Goal: Find specific page/section: Find specific page/section

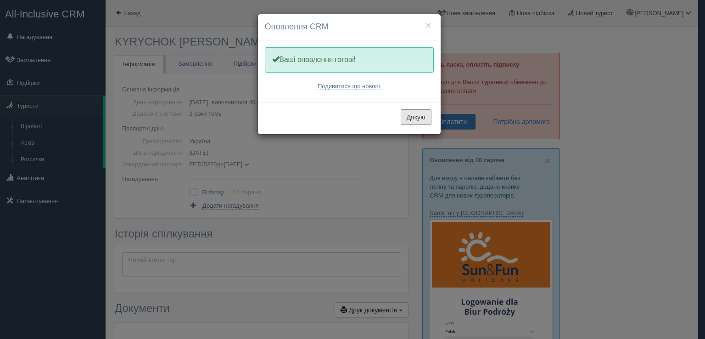
click at [410, 116] on button "Дякую" at bounding box center [416, 117] width 31 height 16
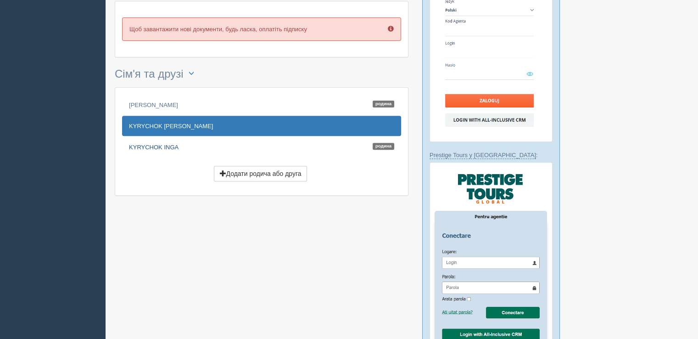
click at [171, 147] on link "[PERSON_NAME]" at bounding box center [261, 147] width 279 height 20
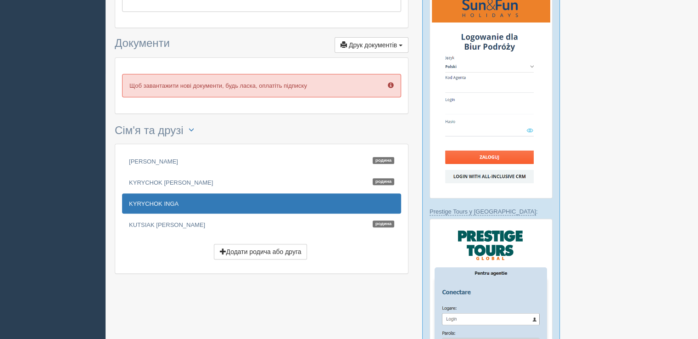
scroll to position [275, 0]
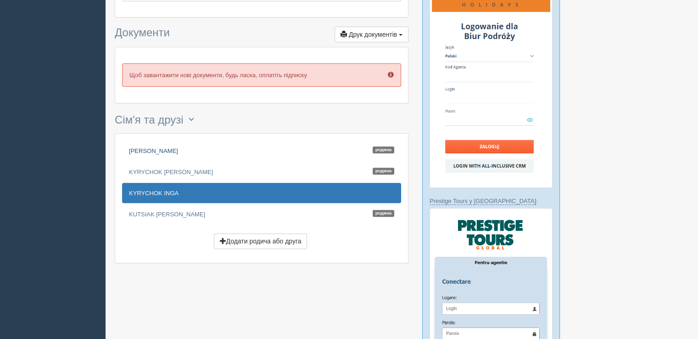
click at [185, 147] on link "KYRYCHOK OLEKSANDR Родина" at bounding box center [261, 150] width 279 height 20
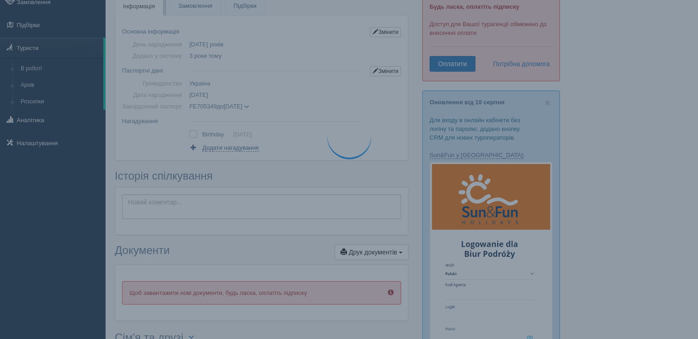
scroll to position [0, 0]
